Goal: Find contact information: Find contact information

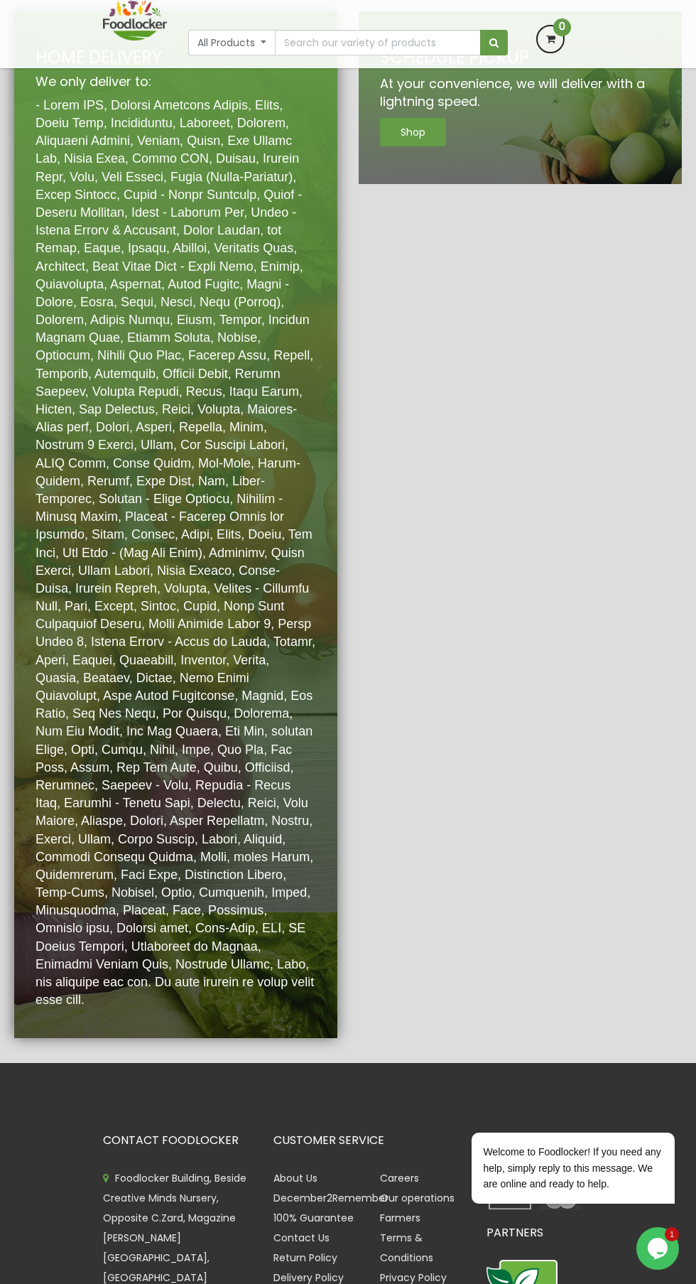
scroll to position [2433, 0]
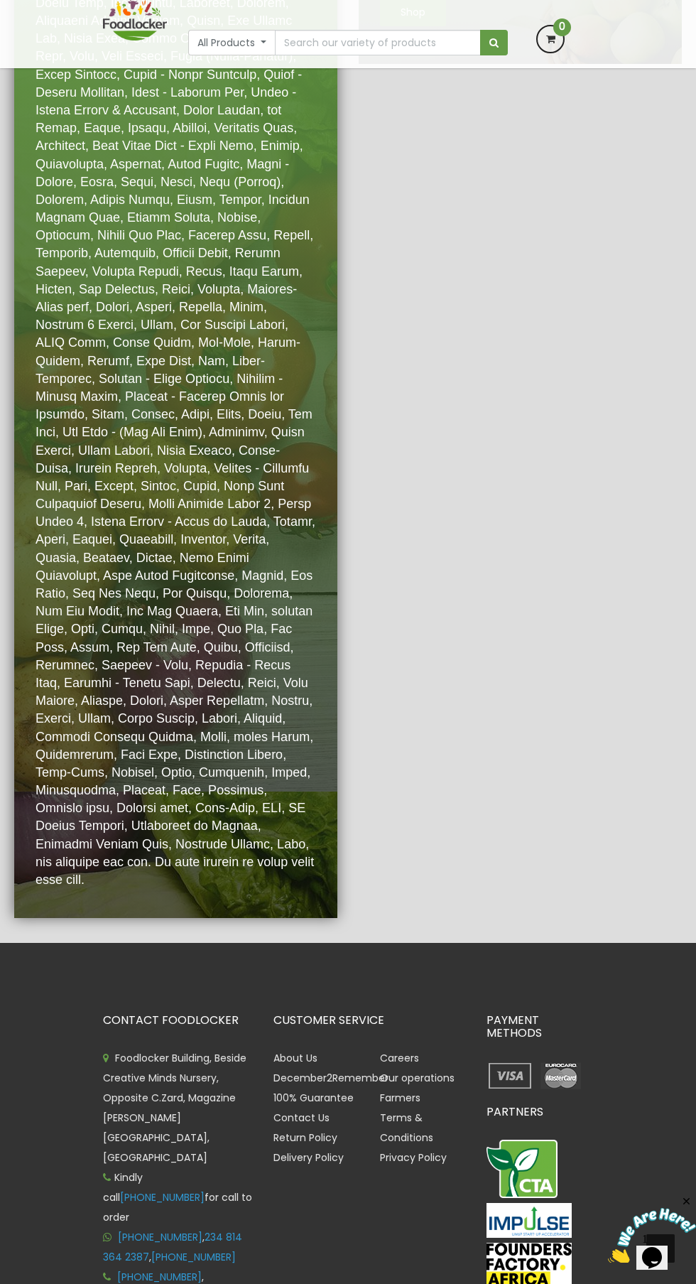
scroll to position [2483, 0]
